Goal: Find specific page/section: Find specific page/section

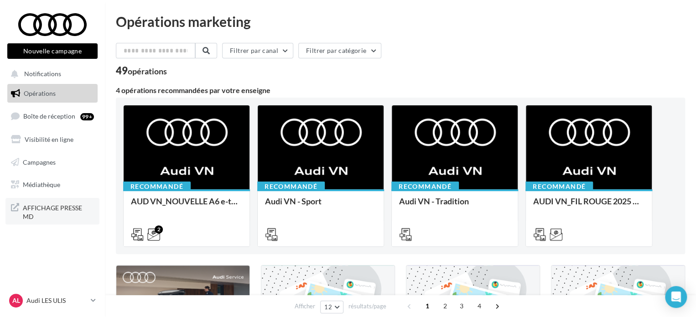
click at [42, 207] on span "AFFICHAGE PRESSE MD" at bounding box center [58, 212] width 71 height 20
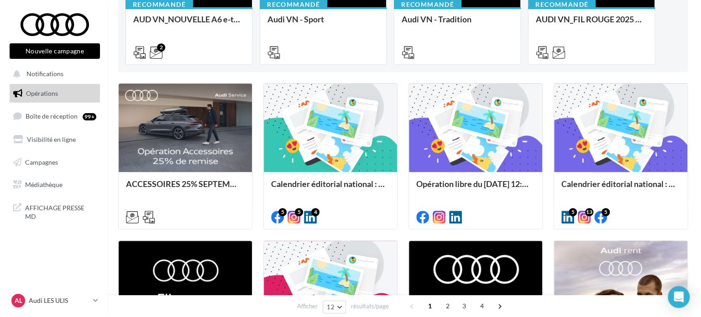
scroll to position [183, 0]
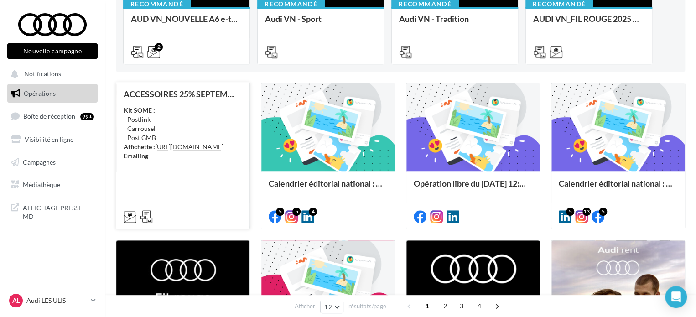
click at [221, 107] on div "Kit SOME : - Postlink - Carrousel - Post GMB Affichette : [URL][DOMAIN_NAME] Em…" at bounding box center [183, 133] width 119 height 55
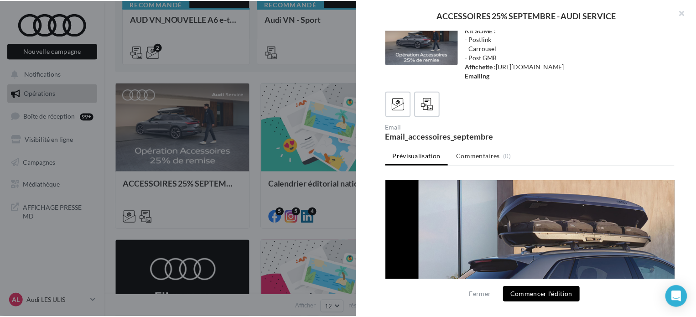
scroll to position [685, 0]
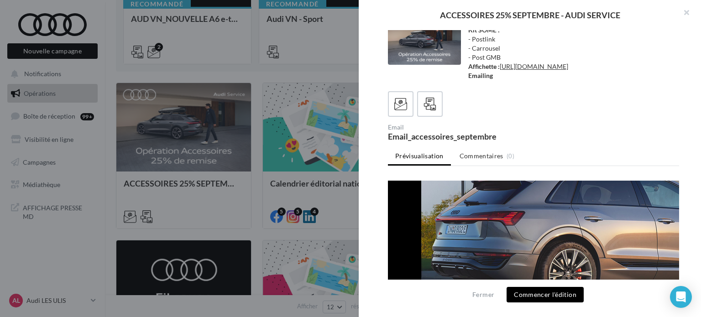
click at [293, 92] on div at bounding box center [350, 158] width 701 height 317
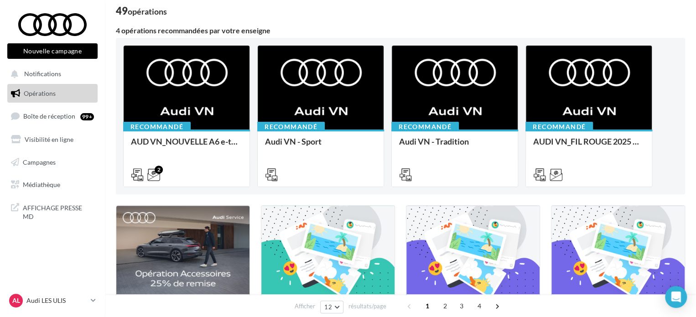
scroll to position [0, 0]
